Goal: Task Accomplishment & Management: Complete application form

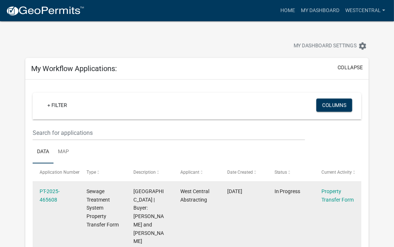
click at [273, 222] on datatable-body-cell "In Progress" at bounding box center [290, 216] width 47 height 69
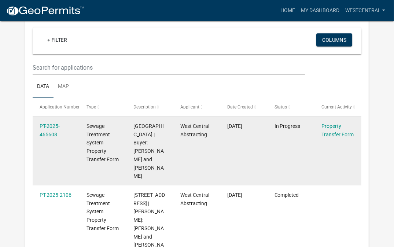
scroll to position [73, 0]
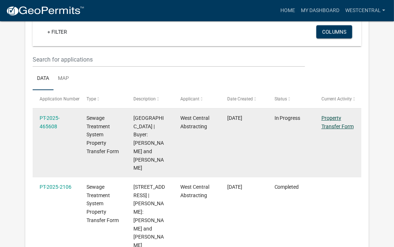
click at [328, 118] on link "Property Transfer Form" at bounding box center [338, 122] width 32 height 14
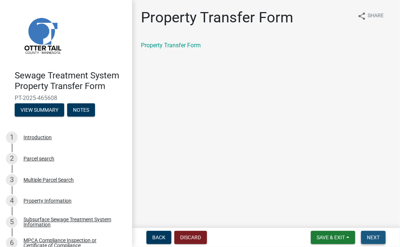
click at [374, 241] on button "Next" at bounding box center [373, 237] width 25 height 13
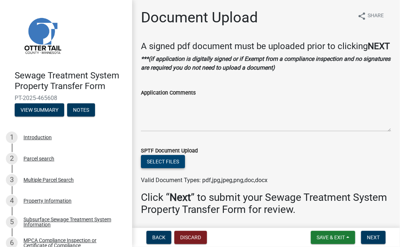
click at [174, 166] on button "Select files" at bounding box center [163, 161] width 44 height 13
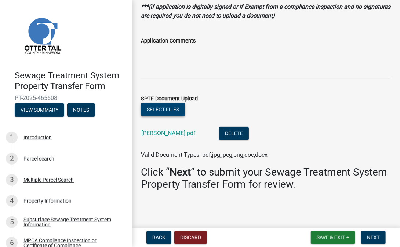
scroll to position [62, 0]
click at [368, 235] on span "Next" at bounding box center [373, 238] width 13 height 6
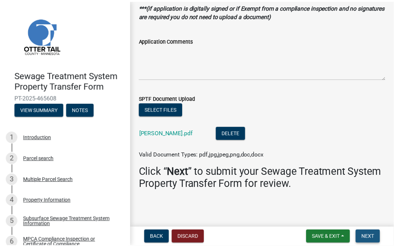
scroll to position [0, 0]
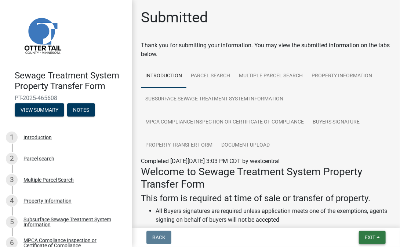
click at [369, 235] on span "Exit" at bounding box center [370, 238] width 11 height 6
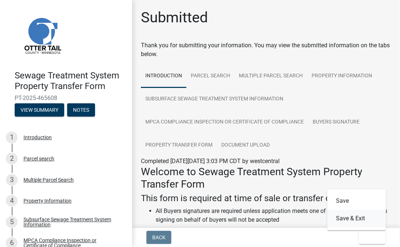
click at [359, 220] on button "Save & Exit" at bounding box center [356, 219] width 59 height 18
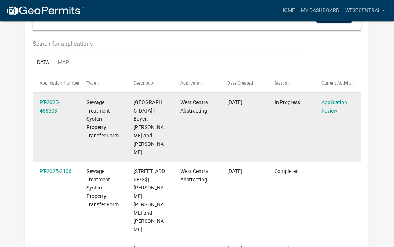
scroll to position [110, 0]
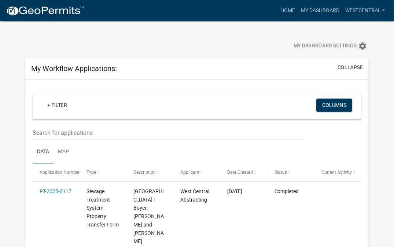
scroll to position [37, 0]
